Goal: Find contact information: Find contact information

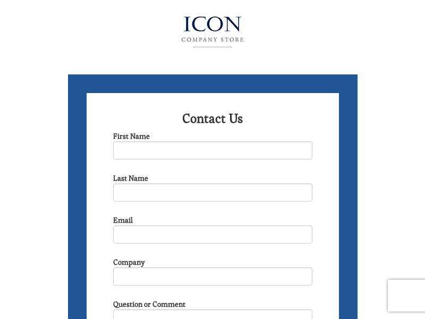
click at [212, 29] on img at bounding box center [213, 32] width 116 height 42
